Goal: Information Seeking & Learning: Learn about a topic

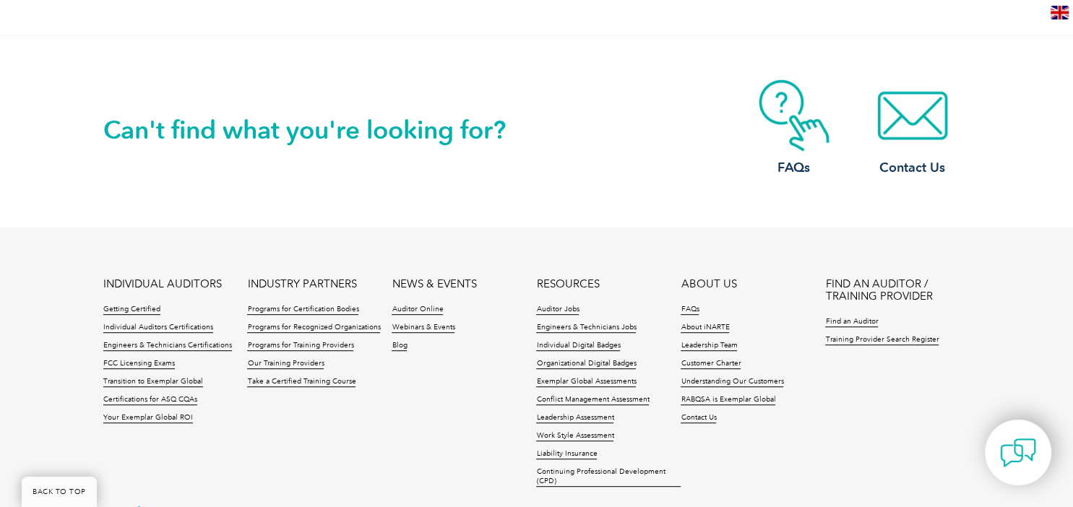
scroll to position [610, 0]
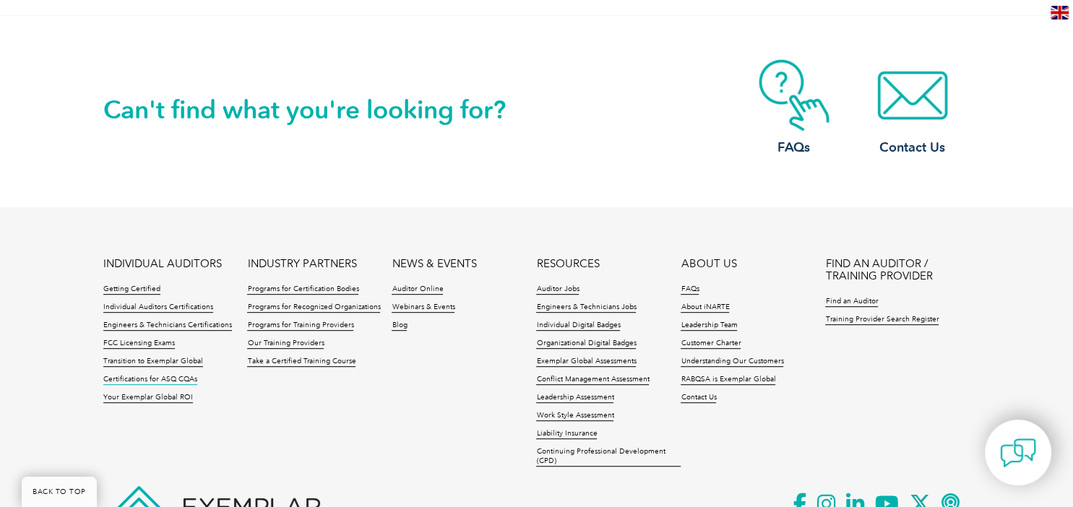
click at [173, 375] on link "Certifications for ASQ CQAs" at bounding box center [150, 380] width 94 height 10
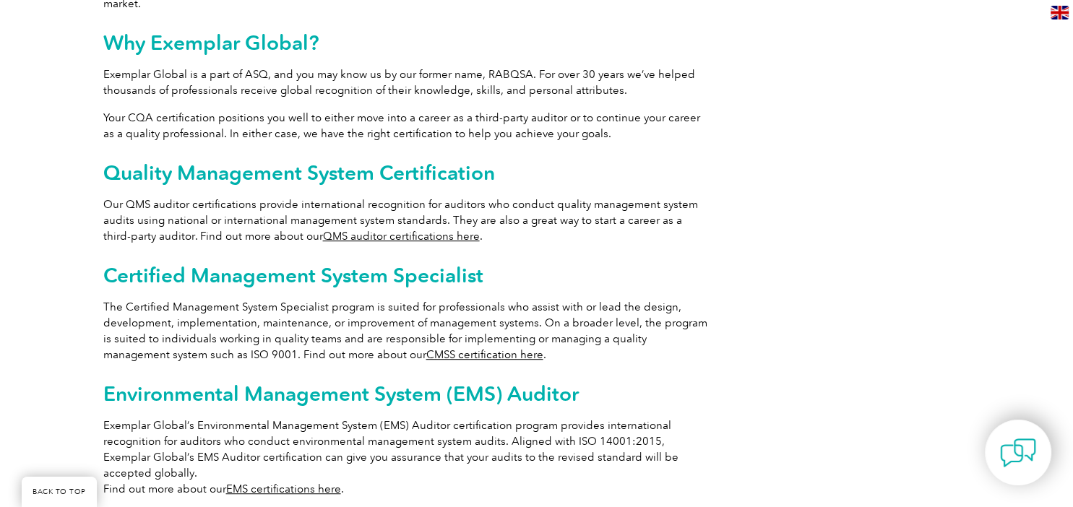
scroll to position [763, 0]
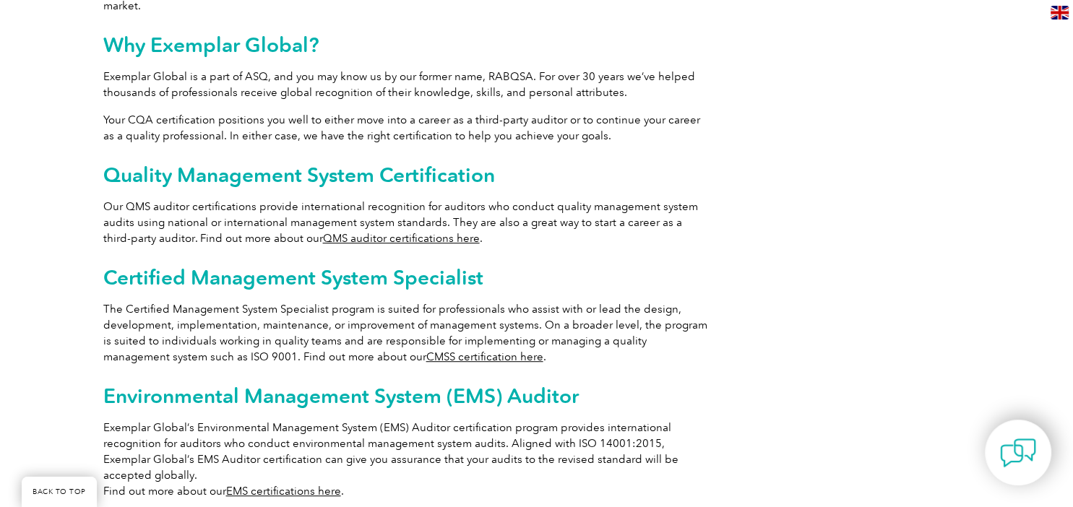
click at [378, 232] on link "QMS auditor certifications here" at bounding box center [401, 238] width 157 height 13
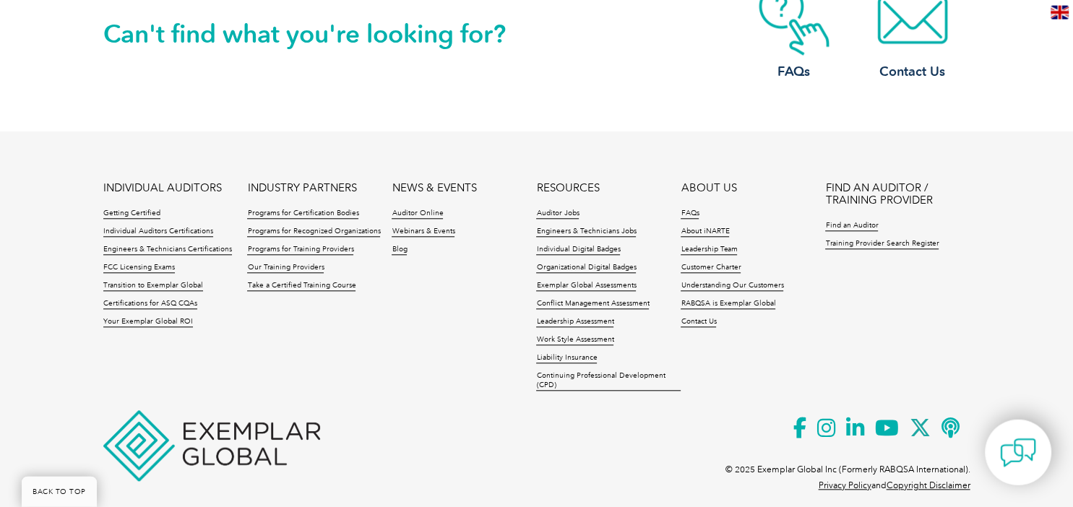
scroll to position [1322, 0]
click at [561, 208] on link "Auditor Jobs" at bounding box center [557, 213] width 43 height 10
